Goal: Task Accomplishment & Management: Manage account settings

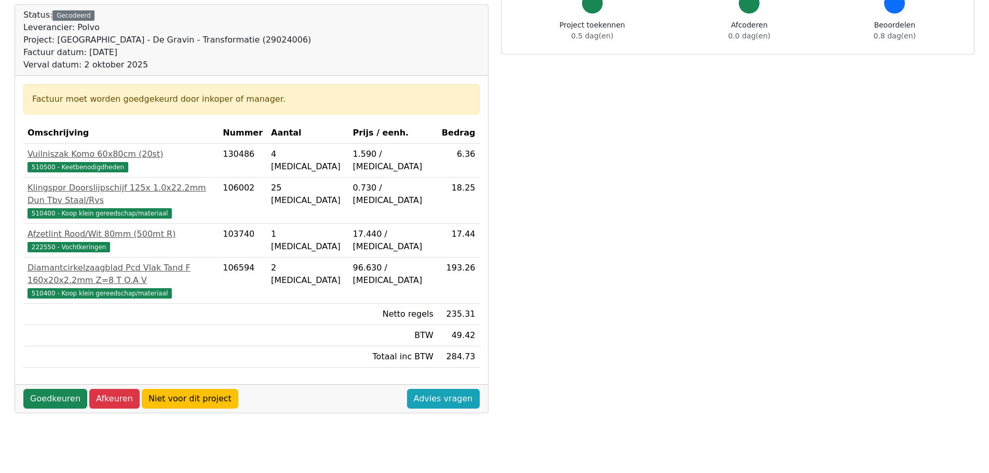
scroll to position [297, 0]
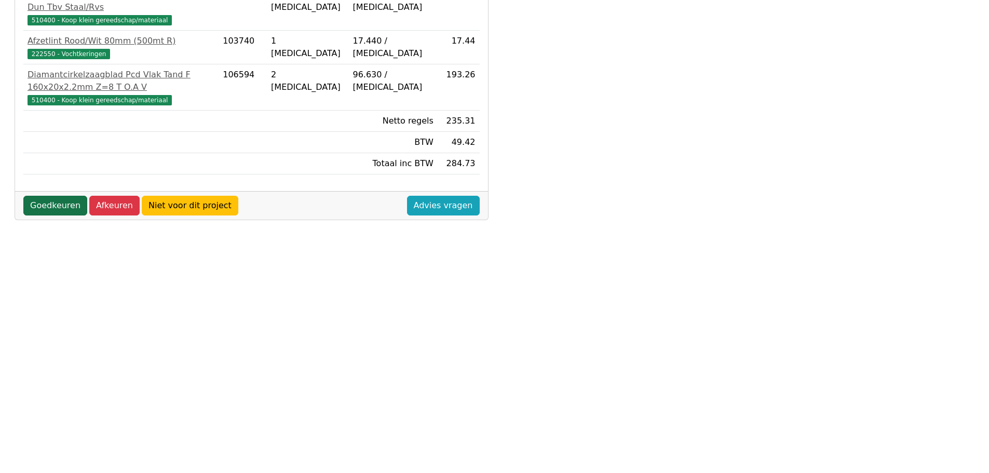
click at [57, 196] on link "Goedkeuren" at bounding box center [55, 206] width 64 height 20
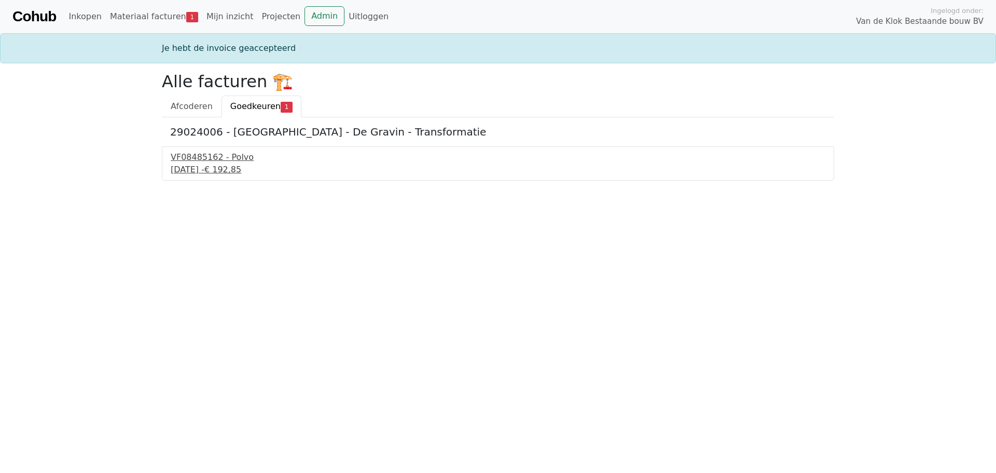
click at [200, 171] on div "[DATE] - € 192,85" at bounding box center [498, 169] width 655 height 12
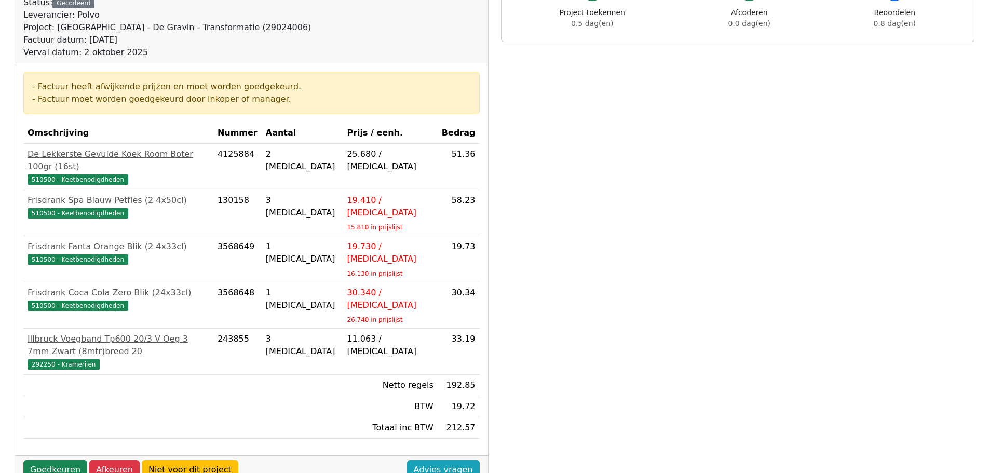
scroll to position [104, 0]
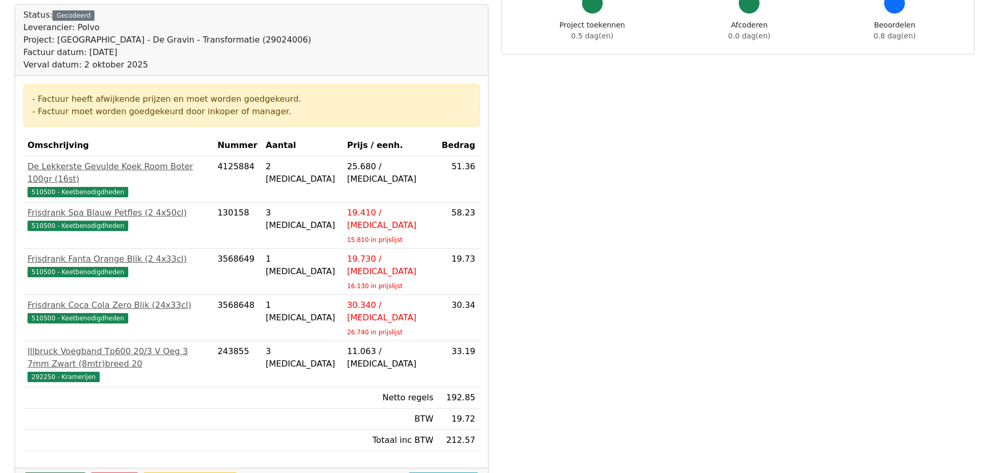
click at [50, 472] on link "Goedkeuren" at bounding box center [55, 482] width 64 height 20
